Goal: Transaction & Acquisition: Purchase product/service

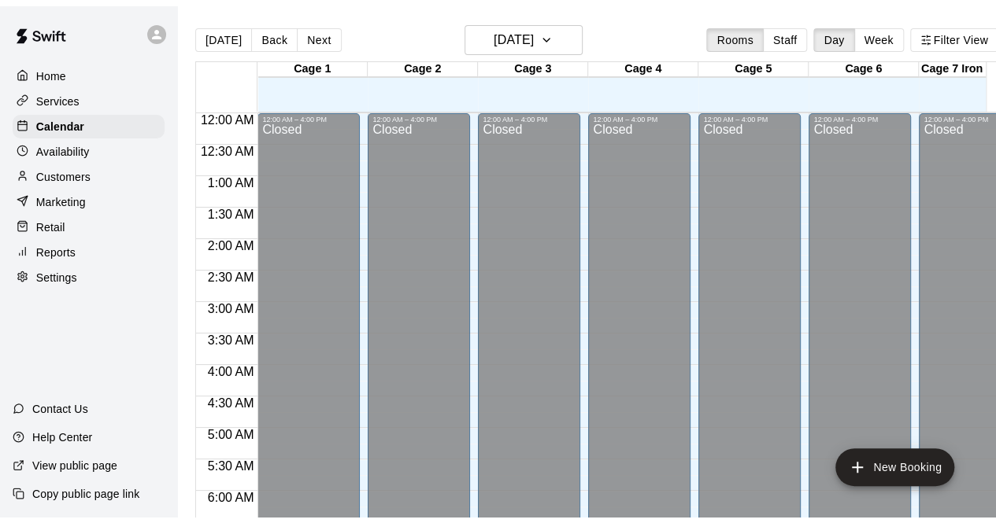
scroll to position [1008, 0]
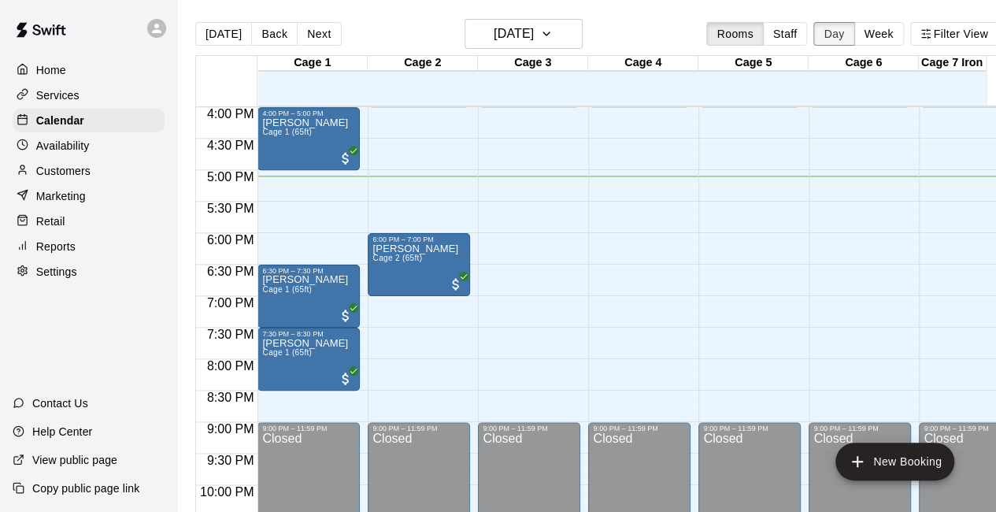
click at [845, 39] on button "Day" at bounding box center [833, 34] width 41 height 24
click at [72, 204] on p "Marketing" at bounding box center [61, 196] width 50 height 16
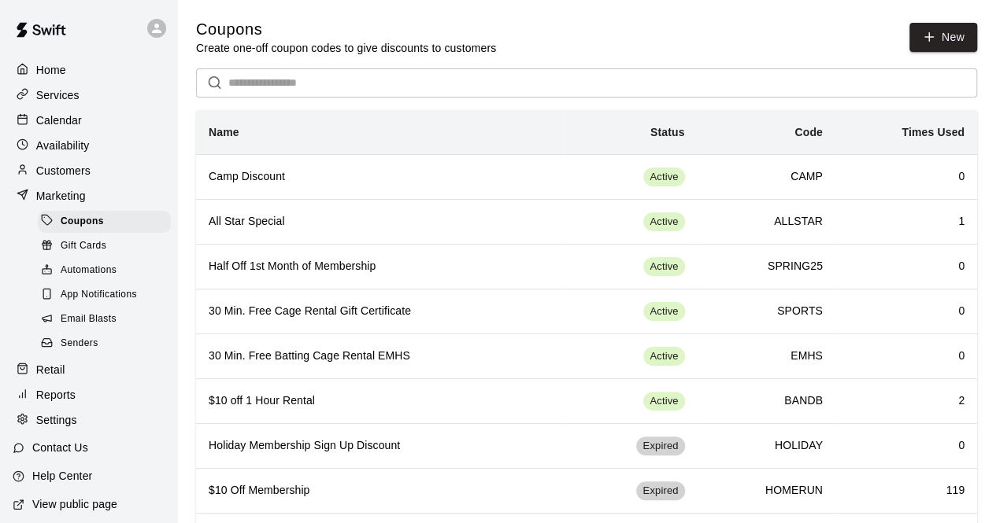
click at [52, 376] on p "Retail" at bounding box center [50, 370] width 29 height 16
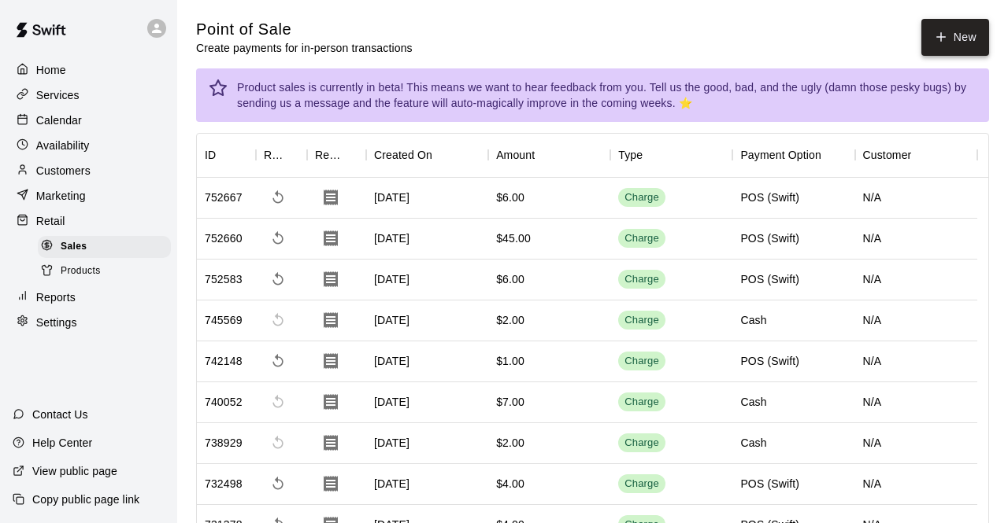
click at [941, 28] on button "New" at bounding box center [955, 37] width 68 height 37
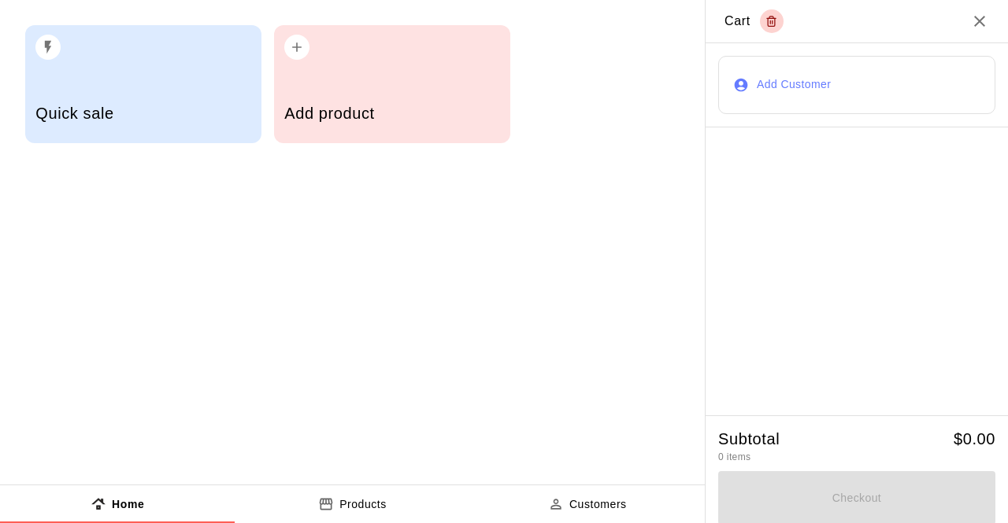
click at [943, 40] on h2 "Cart" at bounding box center [856, 21] width 302 height 43
click at [356, 108] on h5 "Add product" at bounding box center [391, 113] width 215 height 21
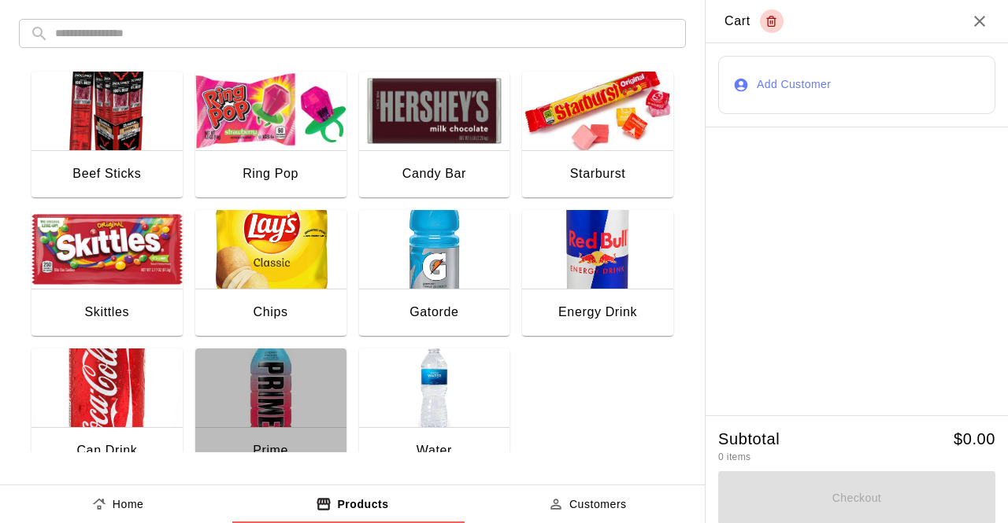
click at [277, 405] on img "button" at bounding box center [270, 388] width 151 height 79
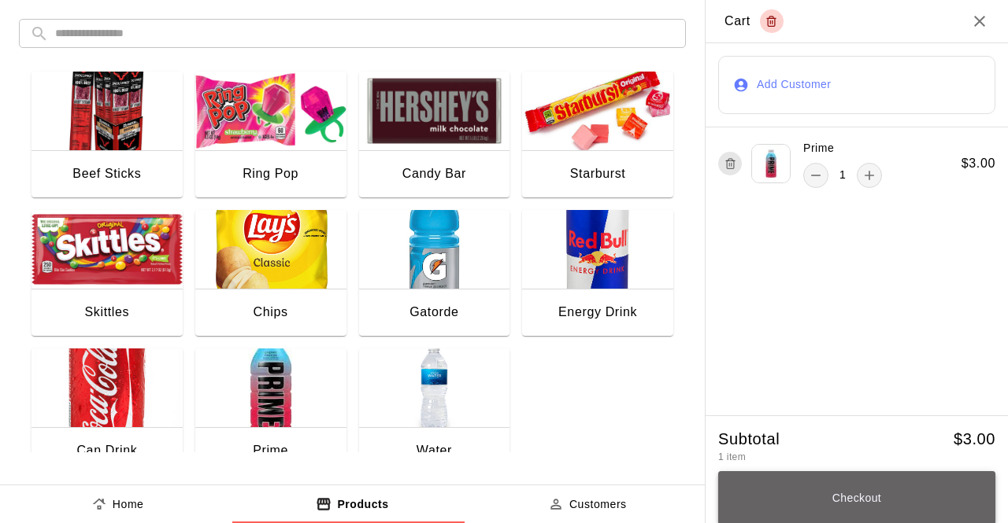
click at [854, 495] on button "Checkout" at bounding box center [856, 498] width 277 height 54
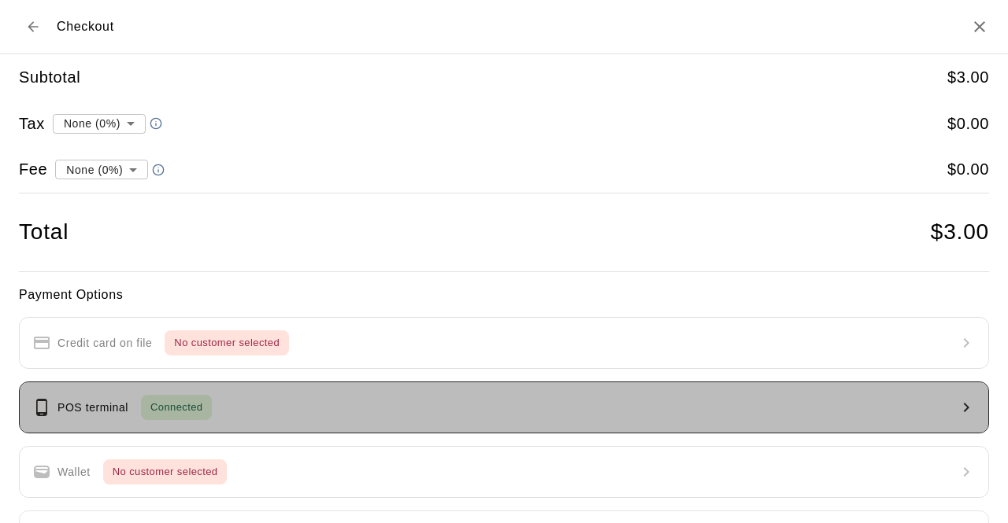
click at [703, 421] on button "POS terminal Connected" at bounding box center [504, 408] width 970 height 52
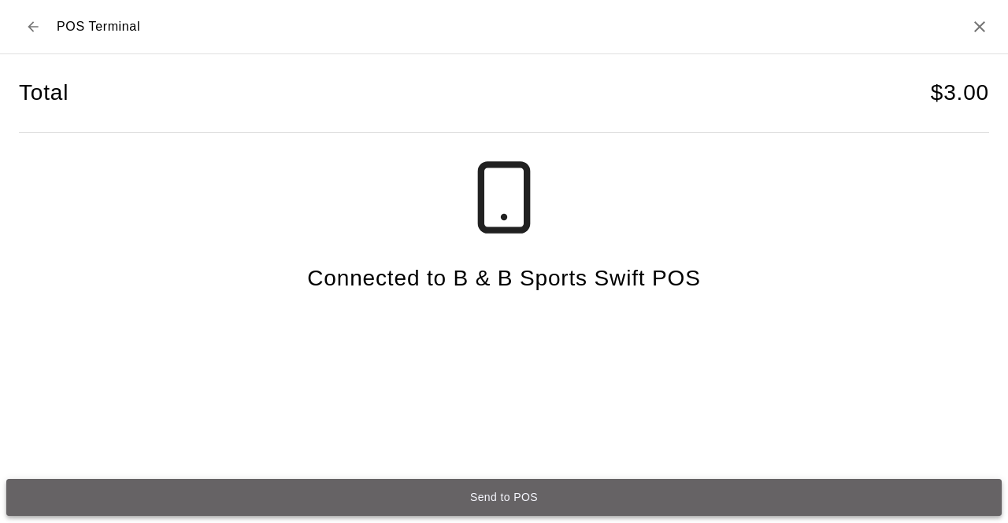
click at [554, 501] on button "Send to POS" at bounding box center [503, 497] width 995 height 37
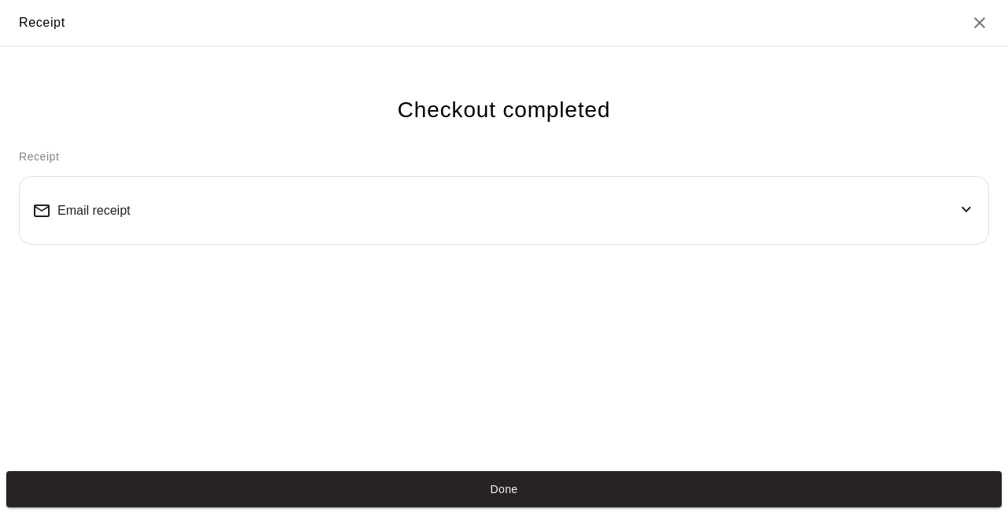
click at [532, 483] on button "Done" at bounding box center [503, 489] width 995 height 37
click at [446, 489] on button "Done" at bounding box center [503, 489] width 995 height 37
click at [408, 493] on button "Done" at bounding box center [503, 489] width 995 height 37
click at [316, 489] on button "Done" at bounding box center [503, 489] width 995 height 37
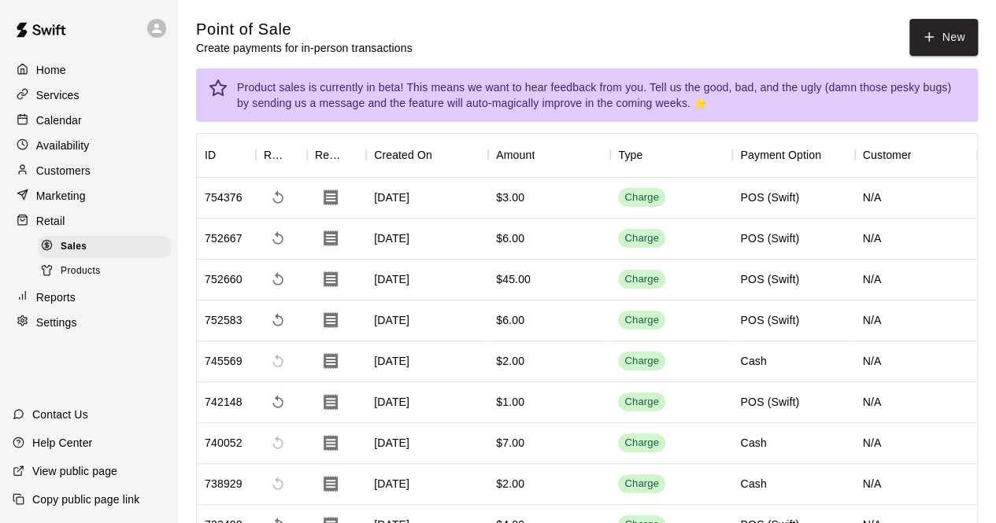
click at [66, 124] on p "Calendar" at bounding box center [59, 121] width 46 height 16
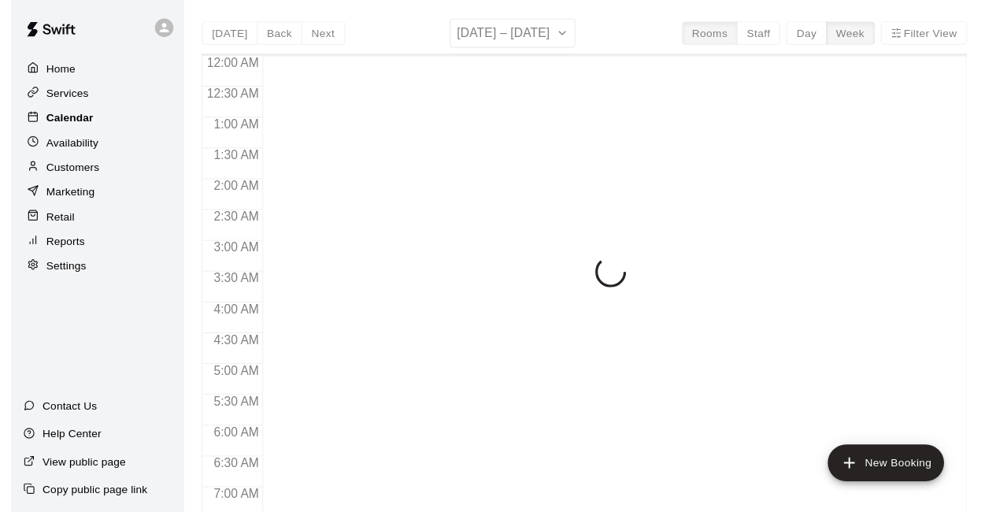
scroll to position [1026, 0]
